Goal: Communication & Community: Ask a question

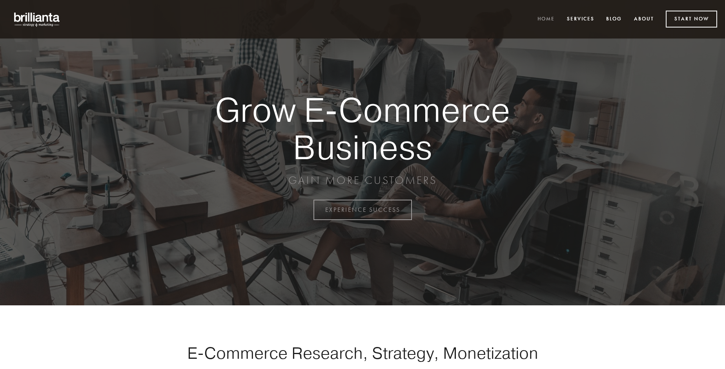
scroll to position [2057, 0]
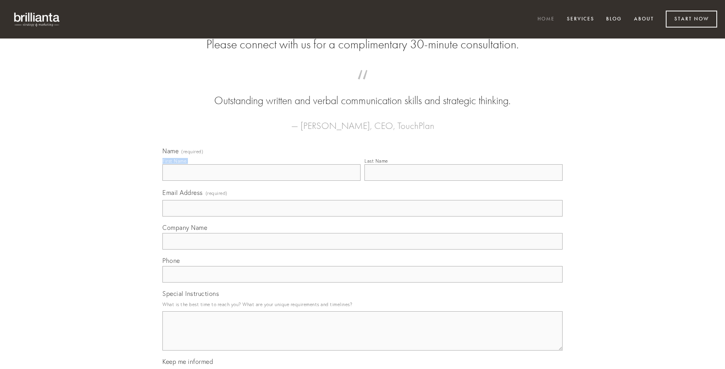
type input "[PERSON_NAME]"
click at [464, 181] on input "Last Name" at bounding box center [464, 172] width 198 height 16
type input "[PERSON_NAME]"
click at [363, 216] on input "Email Address (required)" at bounding box center [362, 208] width 400 height 16
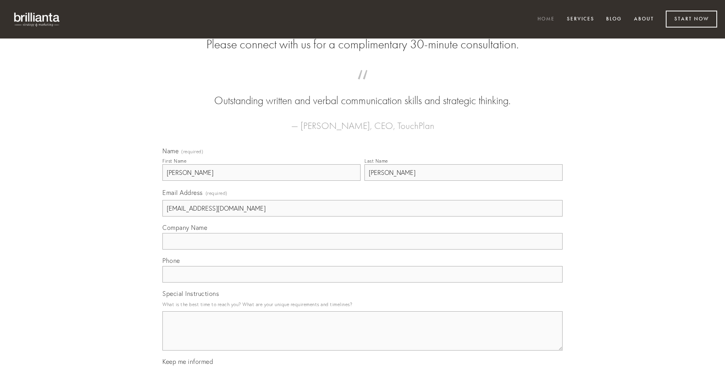
type input "[EMAIL_ADDRESS][DOMAIN_NAME]"
click at [363, 249] on input "Company Name" at bounding box center [362, 241] width 400 height 16
type input "tego"
click at [363, 282] on input "text" at bounding box center [362, 274] width 400 height 16
click at [363, 338] on textarea "Special Instructions" at bounding box center [362, 330] width 400 height 39
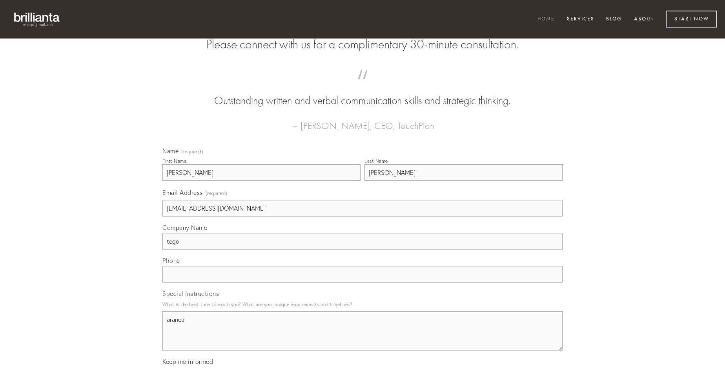
type textarea "aranea"
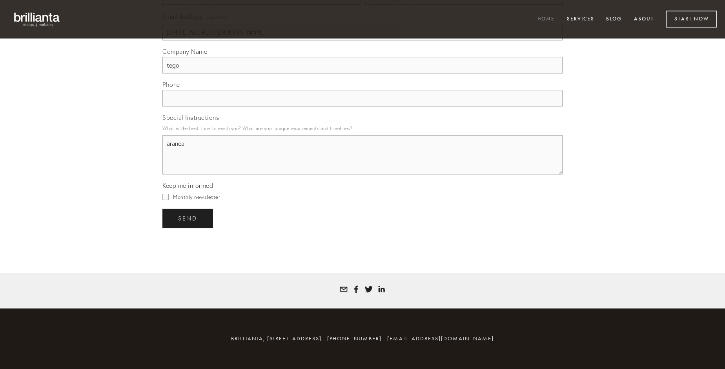
click at [188, 218] on span "send" at bounding box center [187, 218] width 19 height 7
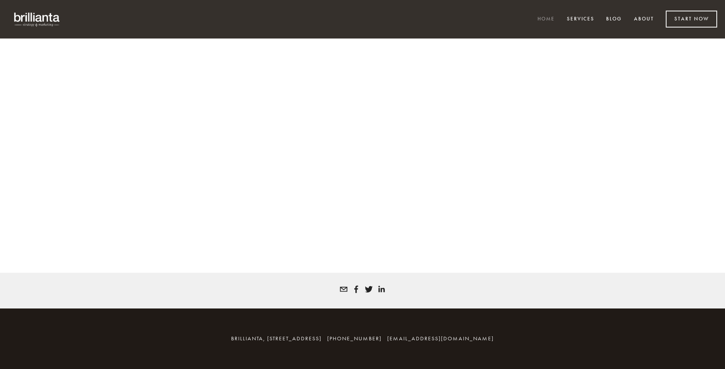
scroll to position [2047, 0]
